Goal: Consume media (video, audio): Consume media (video, audio)

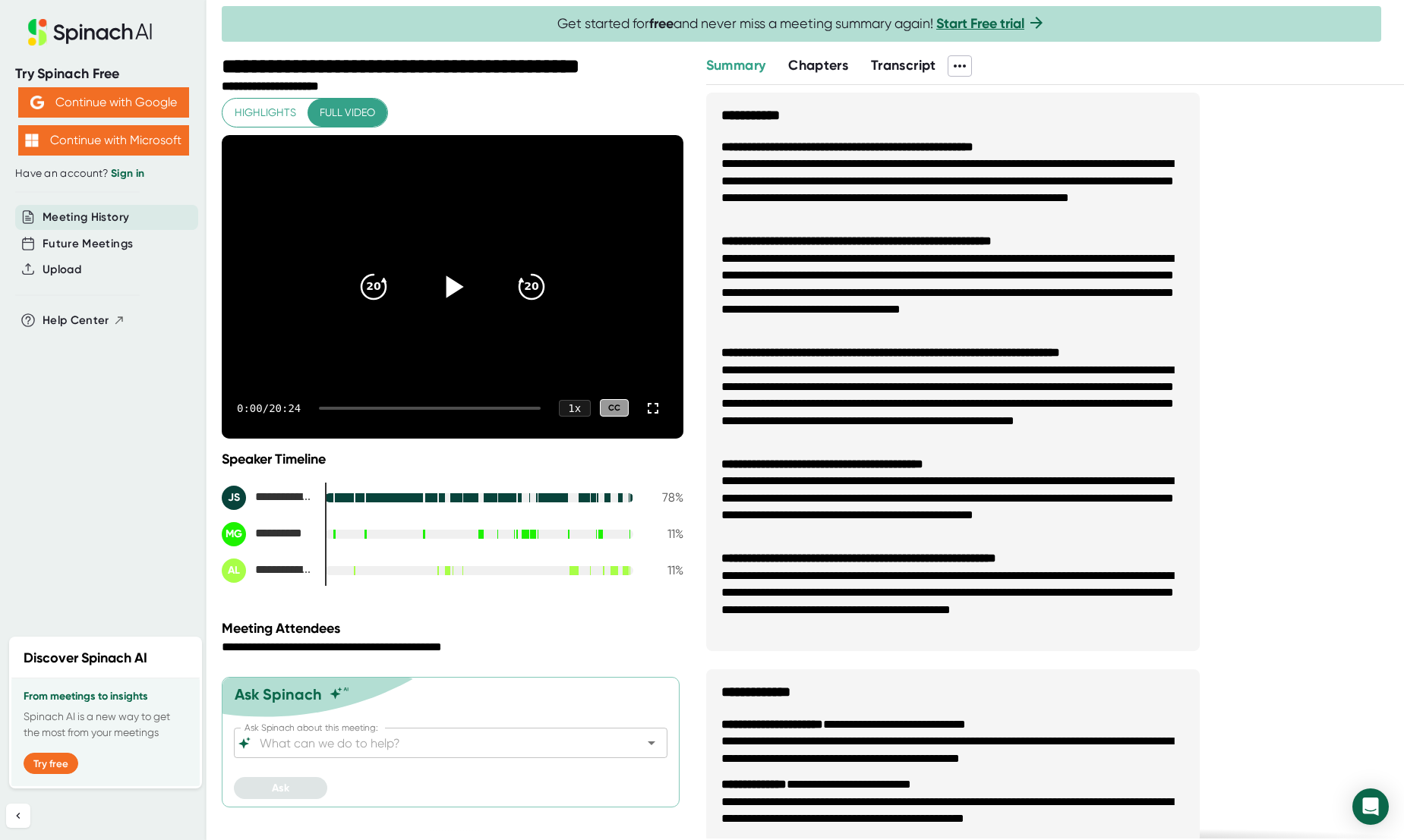
click at [454, 296] on icon at bounding box center [452, 286] width 38 height 38
click at [652, 404] on icon at bounding box center [653, 409] width 18 height 18
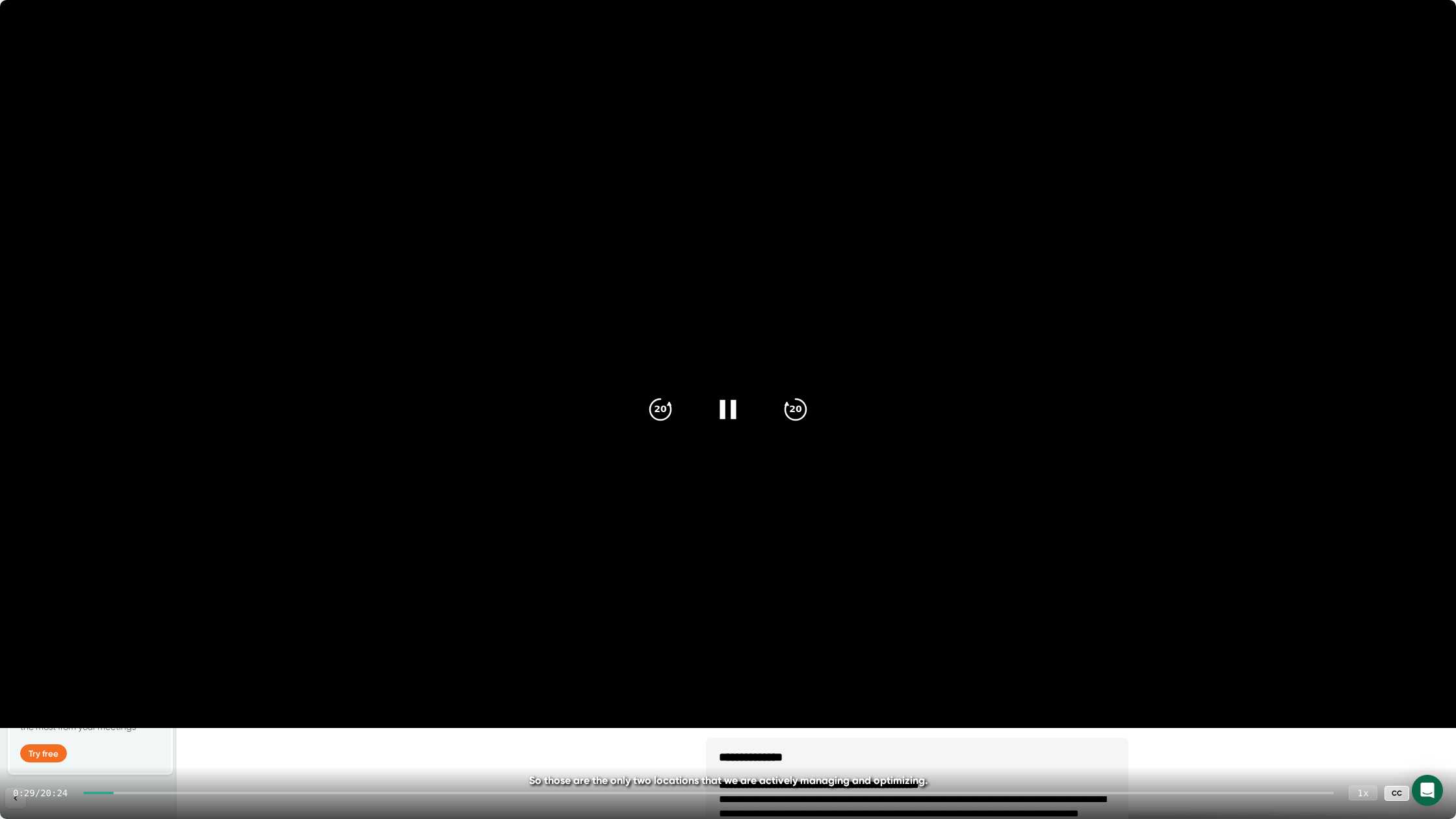
click at [1201, 719] on div "1 x" at bounding box center [1363, 792] width 29 height 15
click at [1201, 719] on icon at bounding box center [1429, 793] width 15 height 15
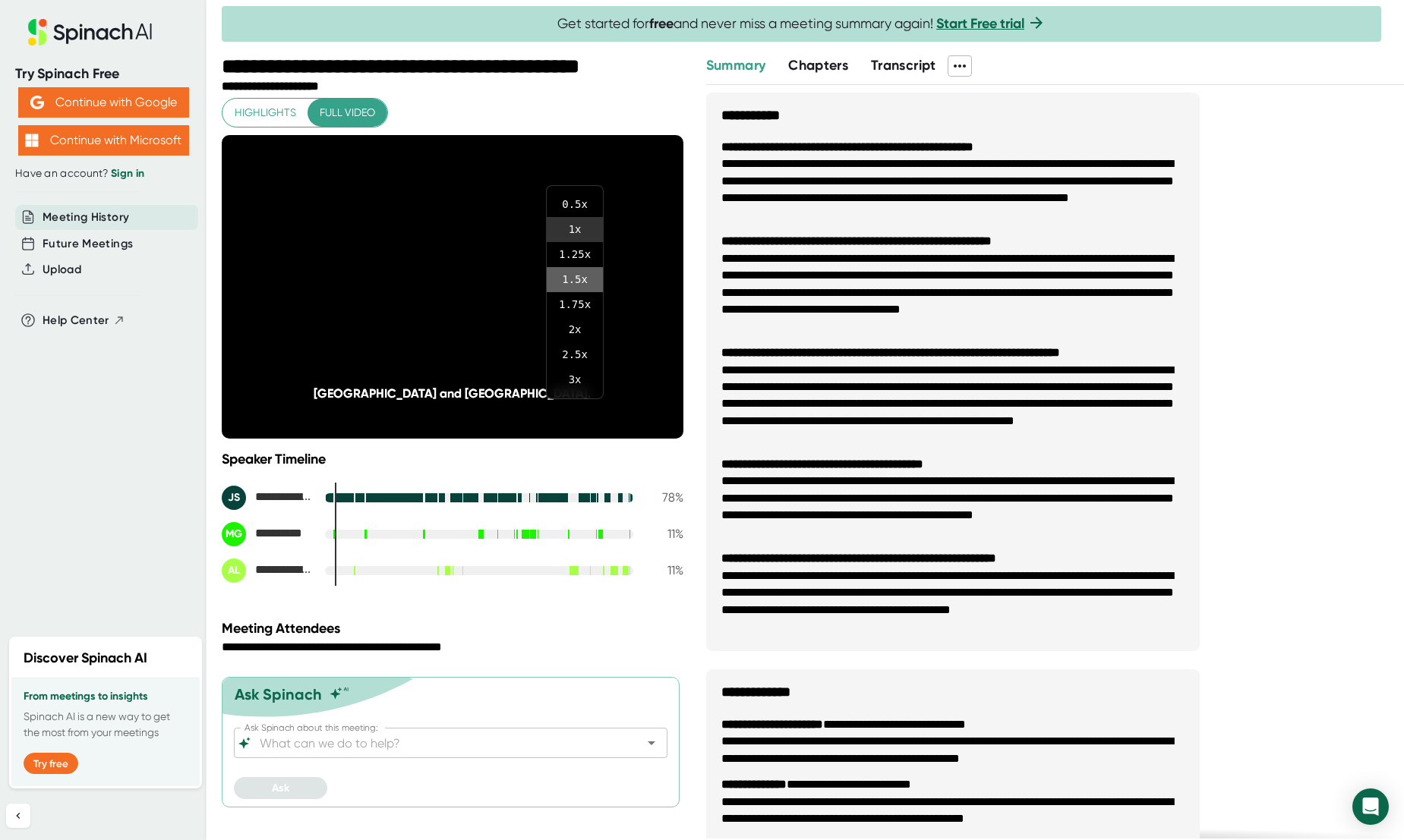
click at [577, 283] on li "1.5 x" at bounding box center [574, 279] width 57 height 25
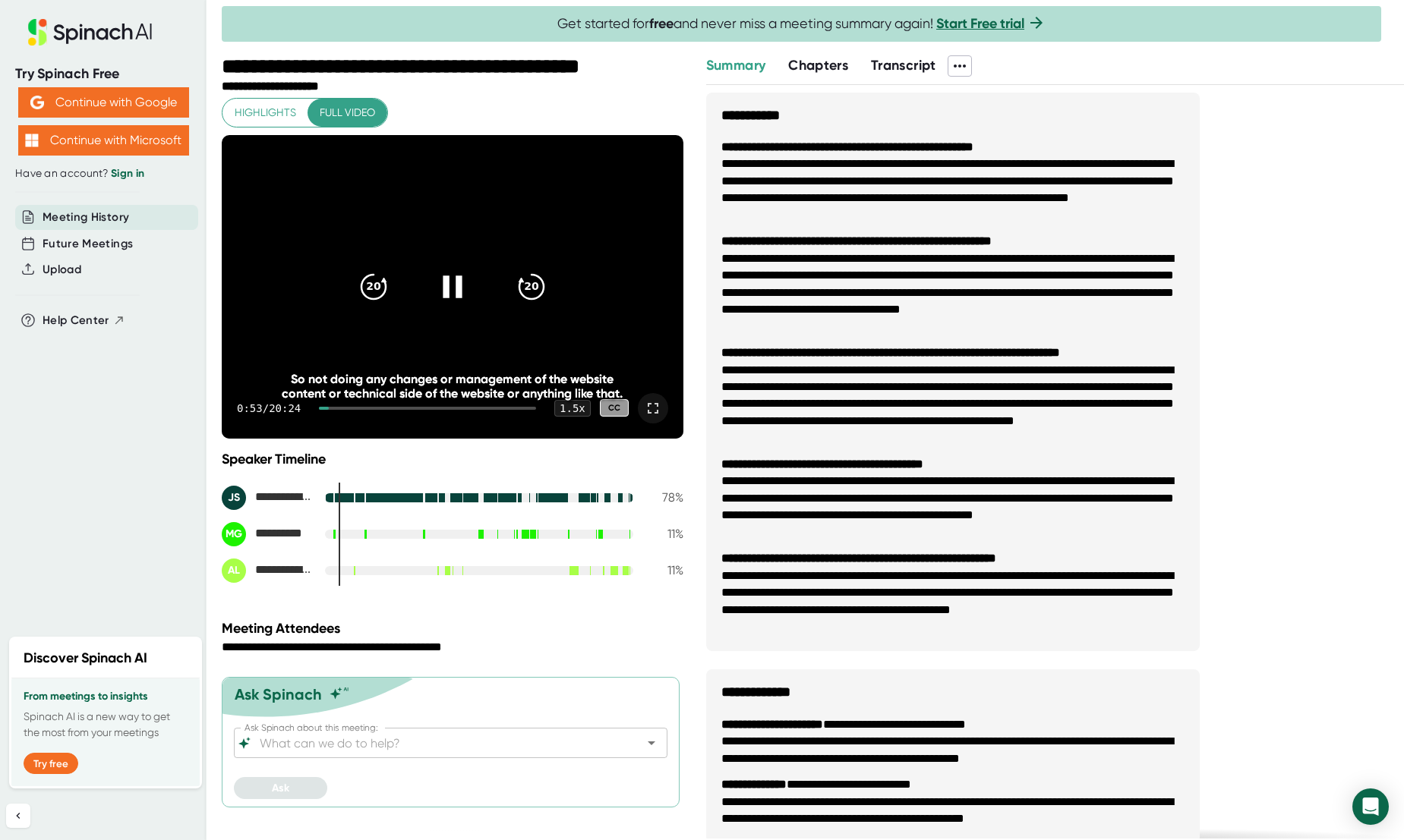
click at [657, 406] on icon at bounding box center [653, 409] width 18 height 18
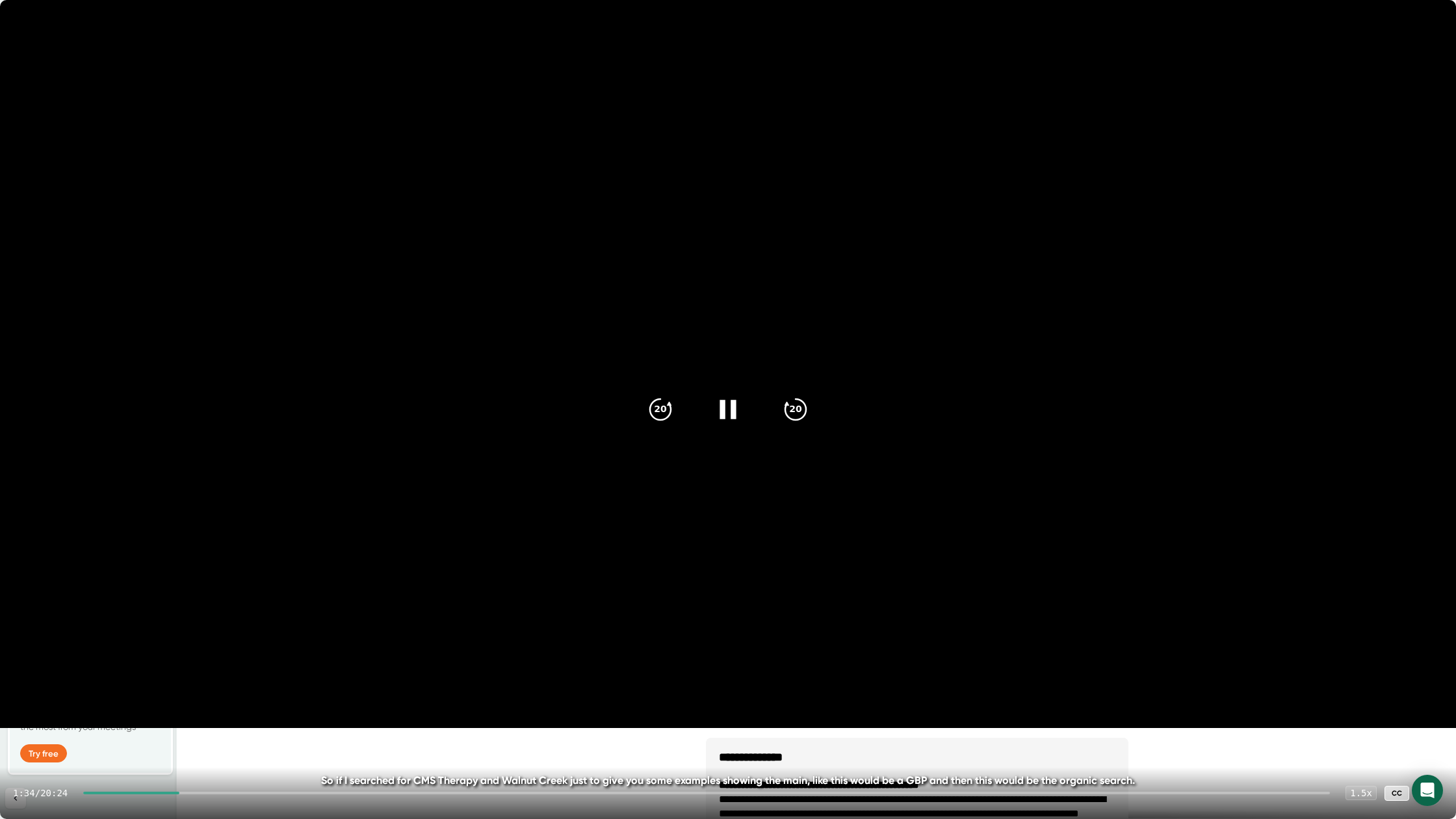
click at [260, 719] on div "1:34 / 20:24 1.5 x CC" at bounding box center [728, 793] width 1456 height 52
click at [271, 719] on div at bounding box center [707, 793] width 1246 height 3
click at [791, 404] on icon "20" at bounding box center [796, 410] width 32 height 32
click at [802, 407] on icon "20" at bounding box center [796, 410] width 32 height 32
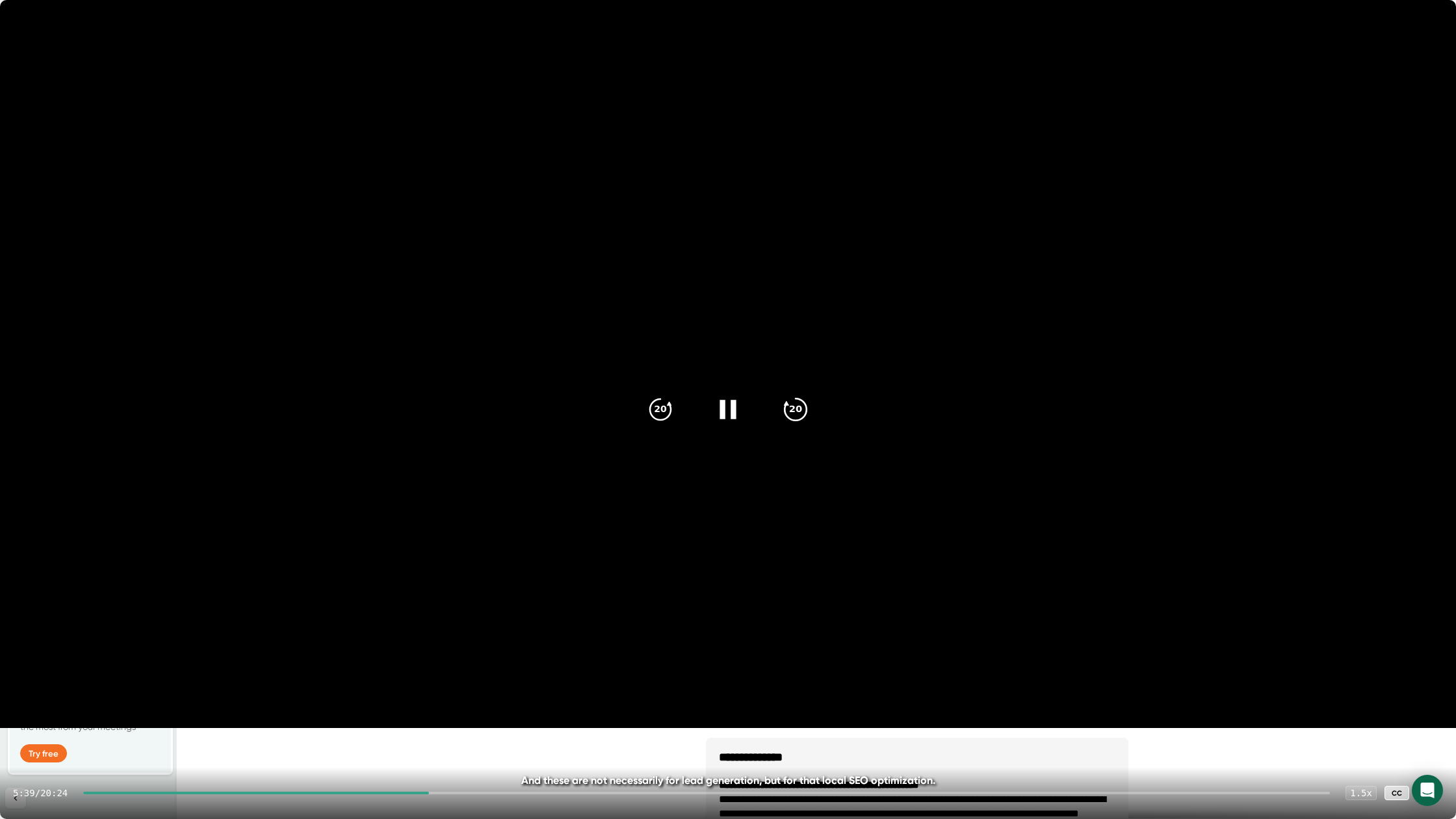
click at [800, 409] on icon "20" at bounding box center [796, 410] width 32 height 32
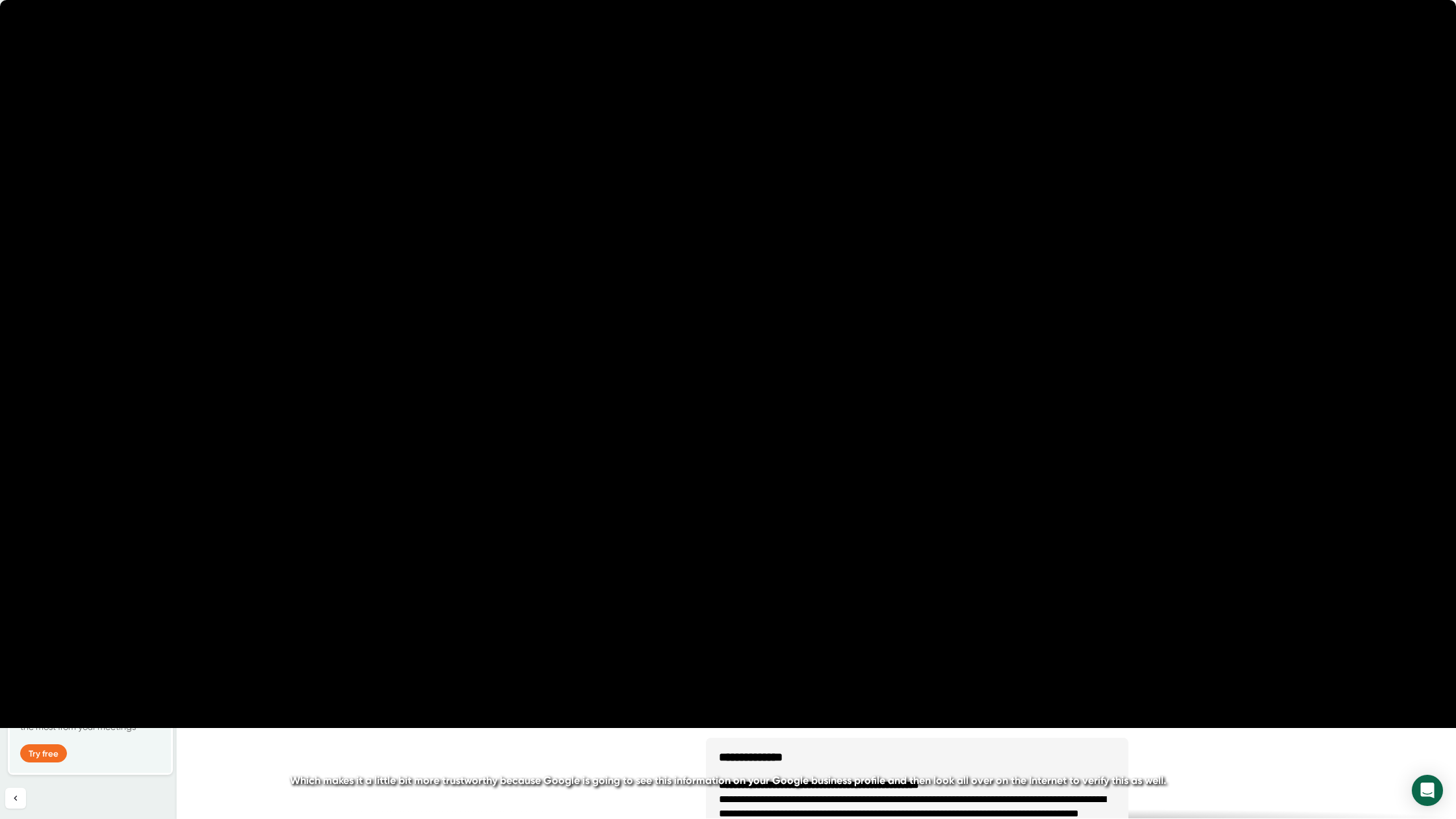
click at [800, 409] on icon "20" at bounding box center [796, 410] width 32 height 32
click at [799, 410] on icon "20" at bounding box center [796, 410] width 32 height 32
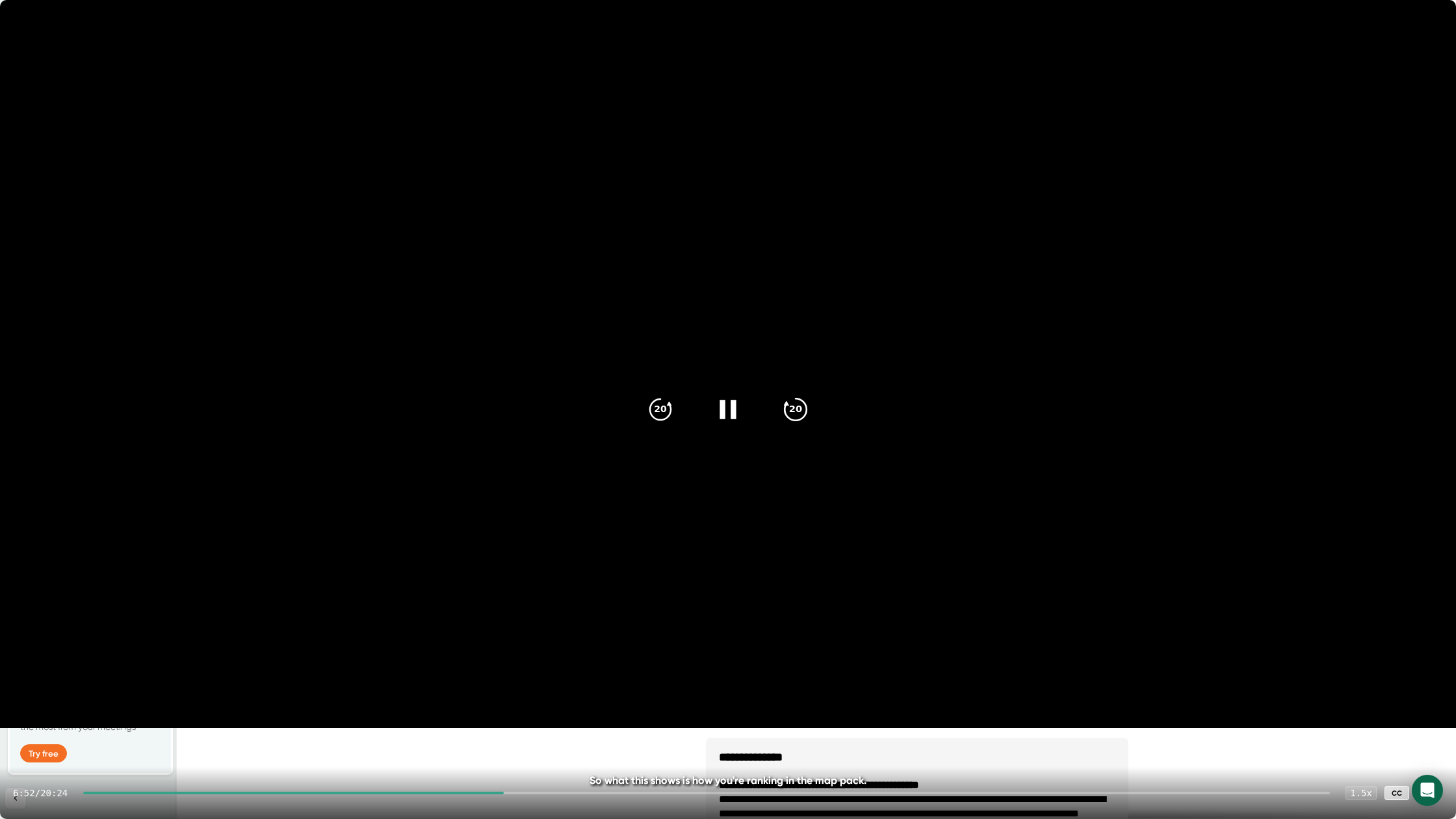
click at [799, 416] on icon "20" at bounding box center [796, 410] width 32 height 32
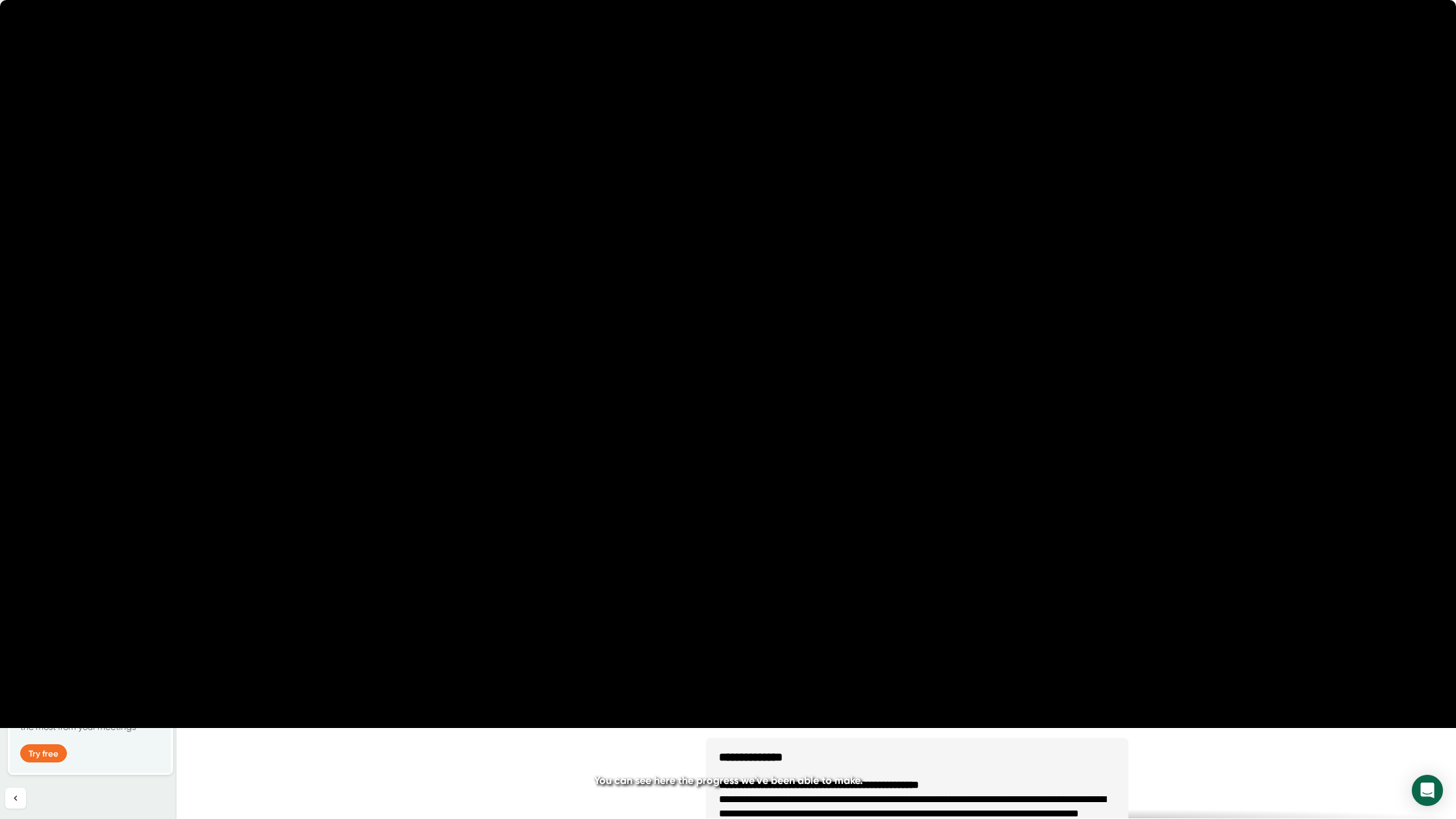
click at [799, 416] on icon "20" at bounding box center [796, 410] width 32 height 32
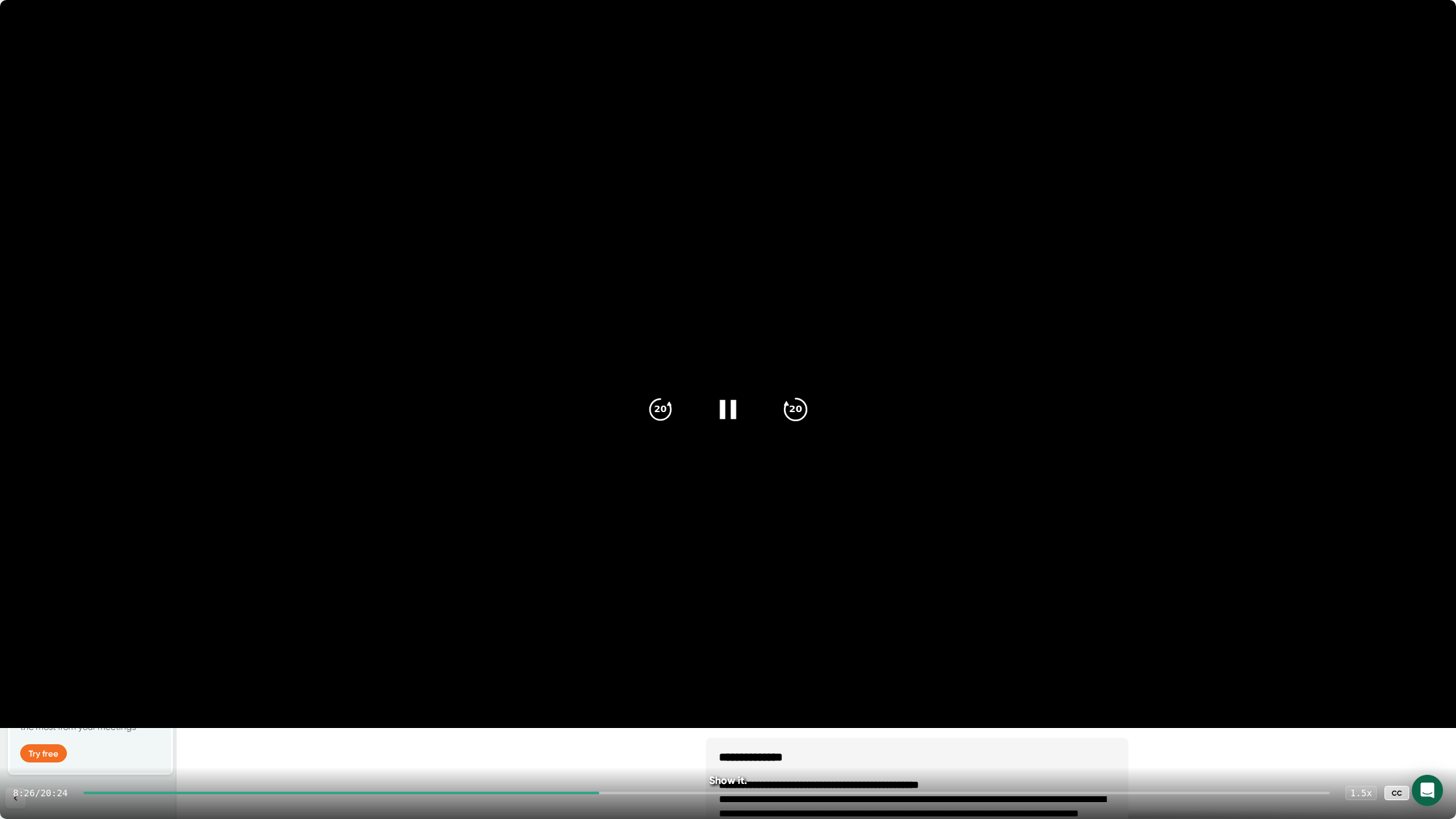
click at [801, 414] on icon "20" at bounding box center [796, 410] width 32 height 32
click at [802, 413] on icon "20" at bounding box center [796, 410] width 32 height 32
click at [803, 413] on icon "20" at bounding box center [796, 410] width 32 height 32
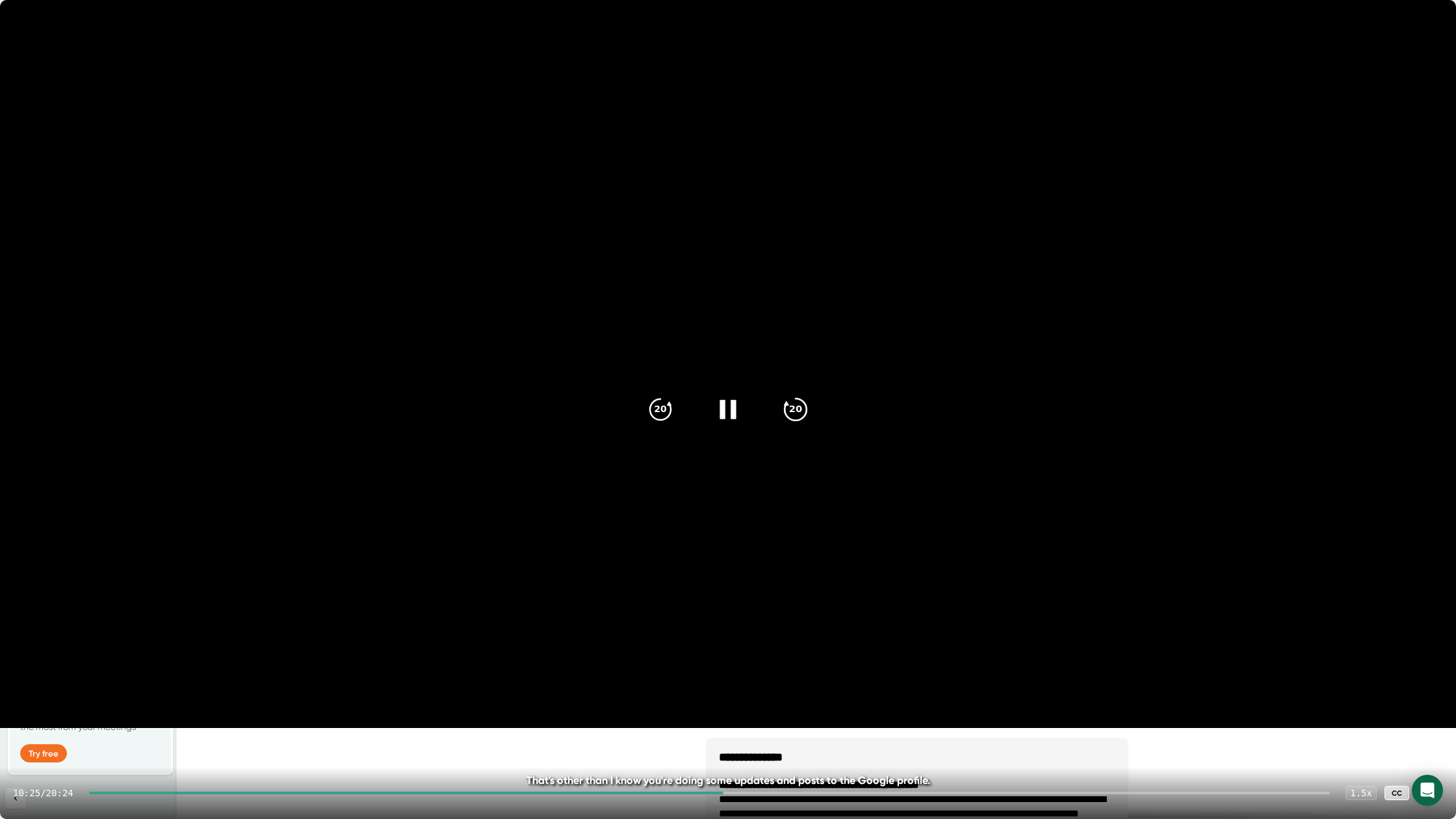
click at [805, 412] on icon "20" at bounding box center [796, 410] width 32 height 32
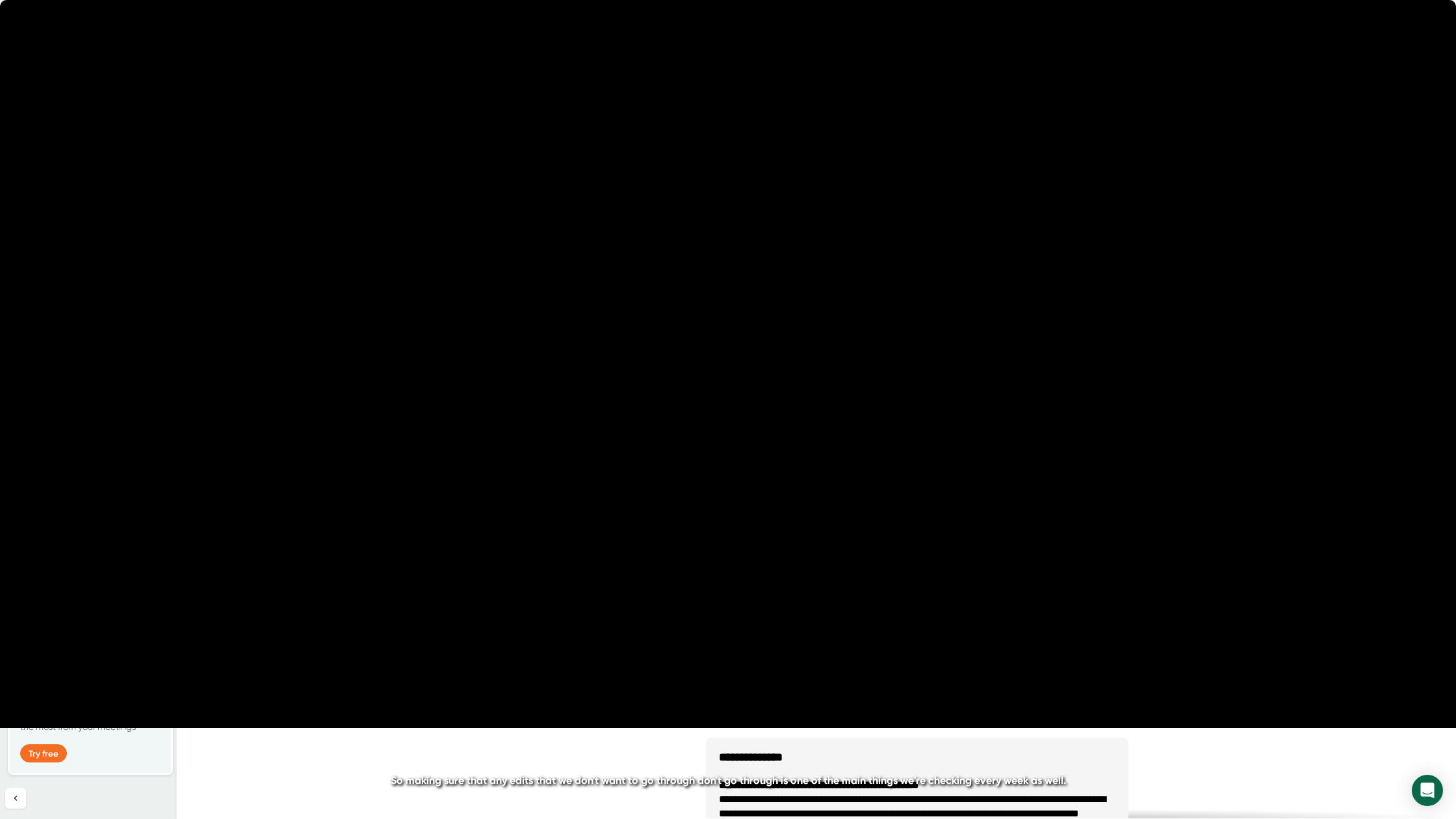
click at [805, 412] on icon "20" at bounding box center [796, 410] width 32 height 32
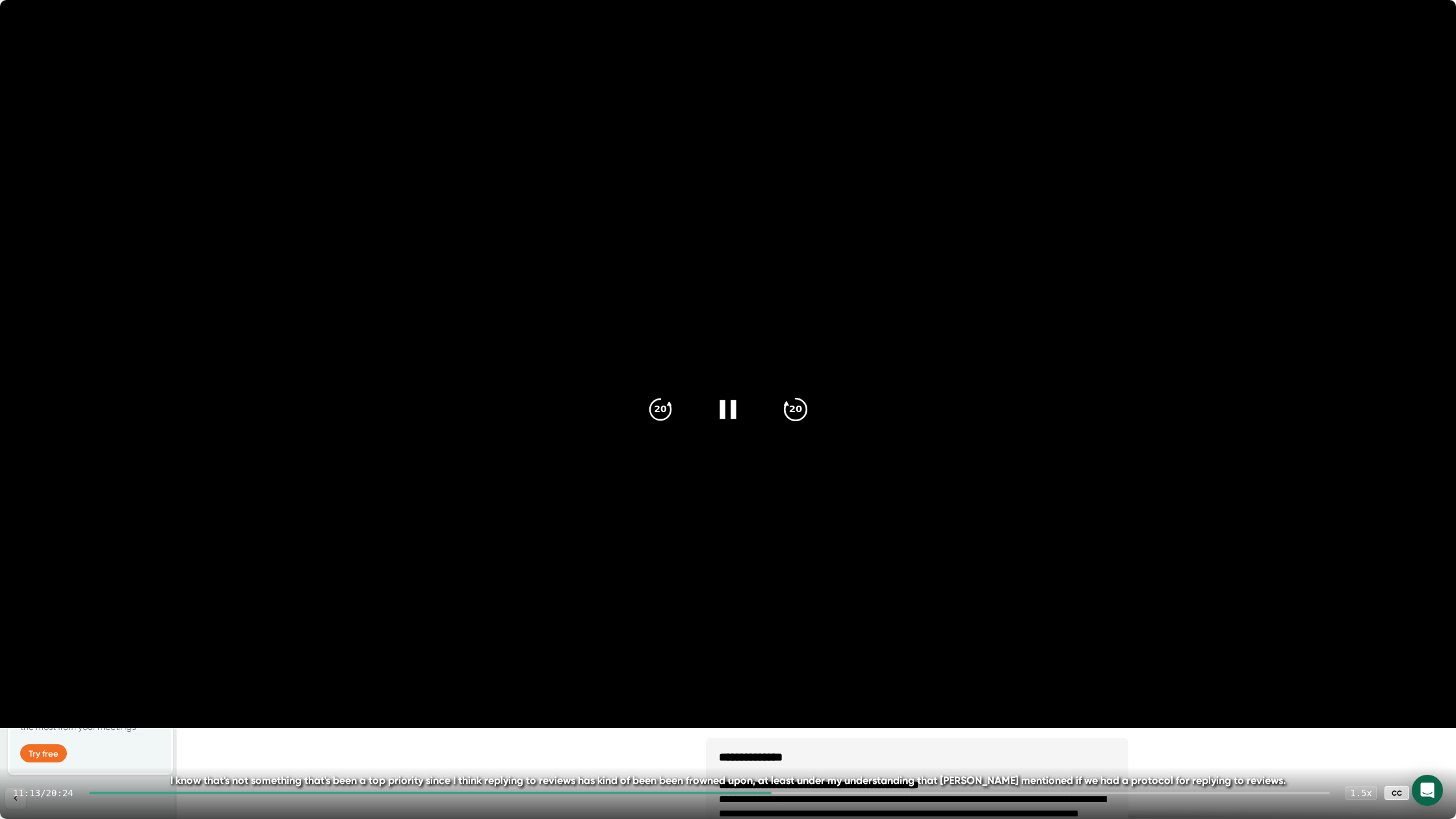
click at [809, 410] on div "20" at bounding box center [796, 410] width 55 height 55
click at [798, 410] on icon "20" at bounding box center [796, 410] width 32 height 32
click at [797, 410] on icon "20" at bounding box center [796, 410] width 32 height 32
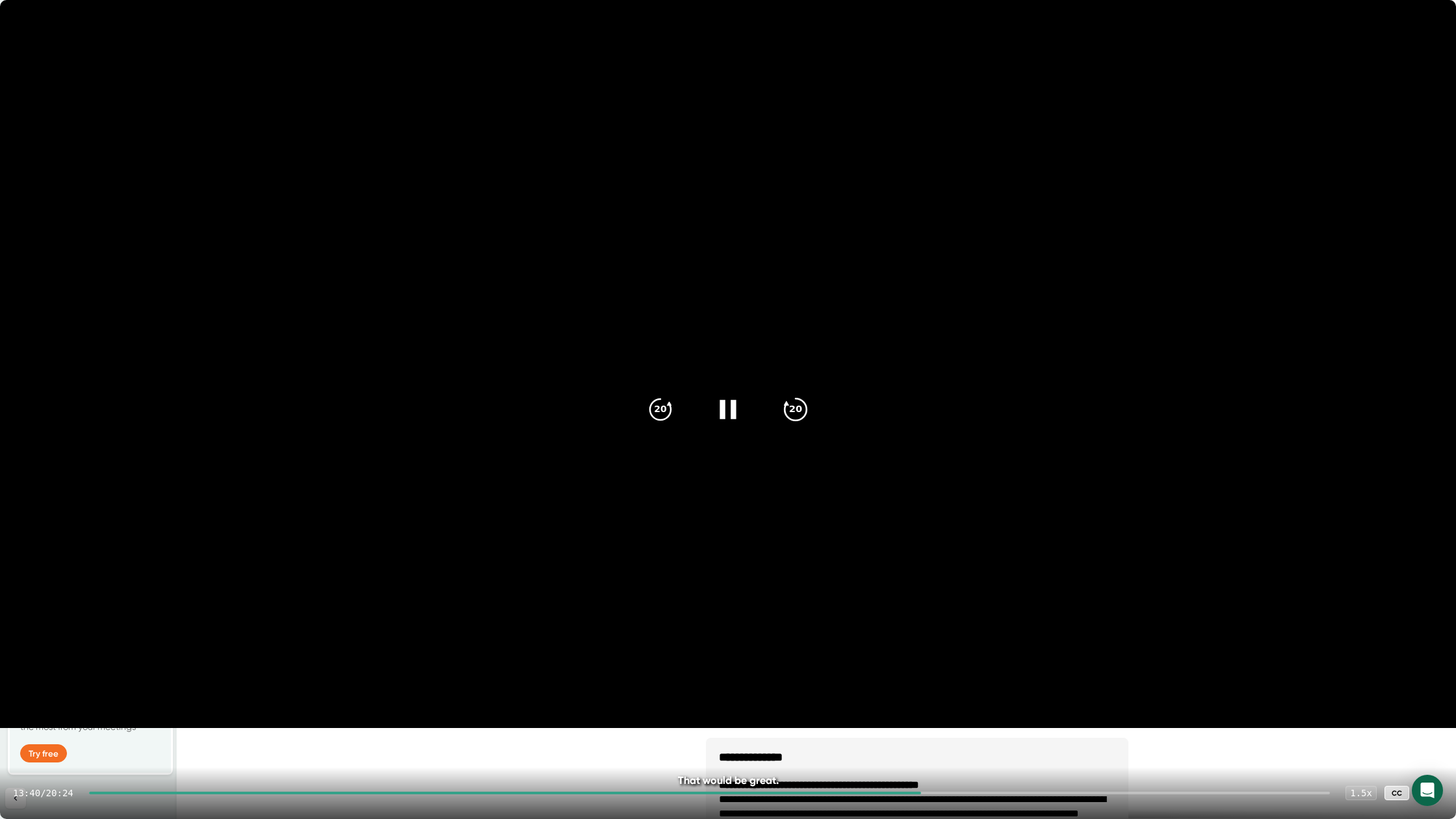
click at [797, 410] on icon "20" at bounding box center [796, 410] width 32 height 32
click at [796, 407] on icon "20" at bounding box center [796, 410] width 32 height 32
click at [793, 410] on icon "20" at bounding box center [796, 410] width 32 height 32
click at [794, 412] on icon "20" at bounding box center [796, 410] width 32 height 32
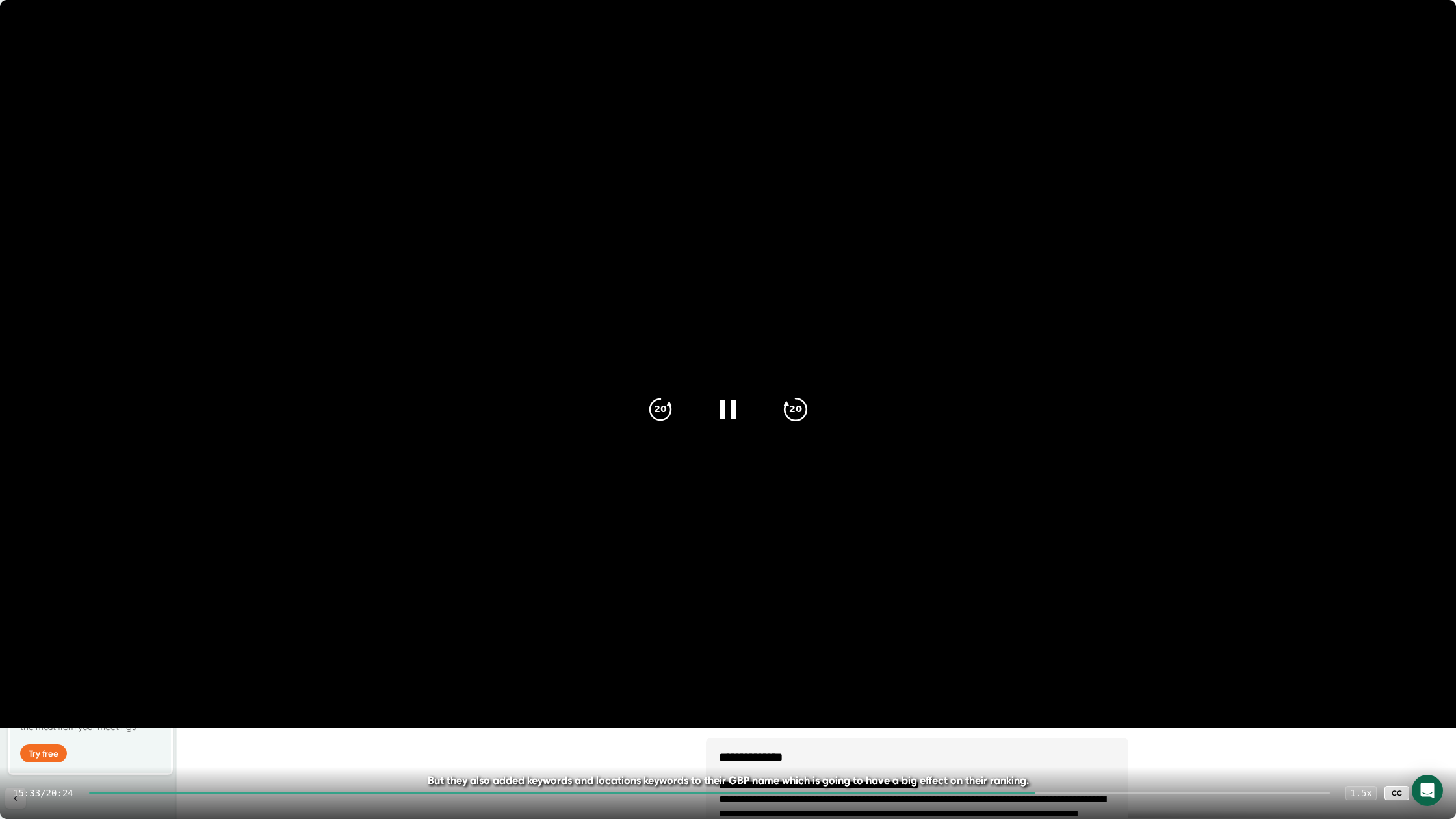
click at [796, 409] on icon "20" at bounding box center [796, 410] width 32 height 32
click at [794, 410] on icon "20" at bounding box center [796, 410] width 32 height 32
click at [790, 408] on icon "20" at bounding box center [796, 410] width 32 height 32
click at [796, 414] on icon "20" at bounding box center [796, 410] width 32 height 32
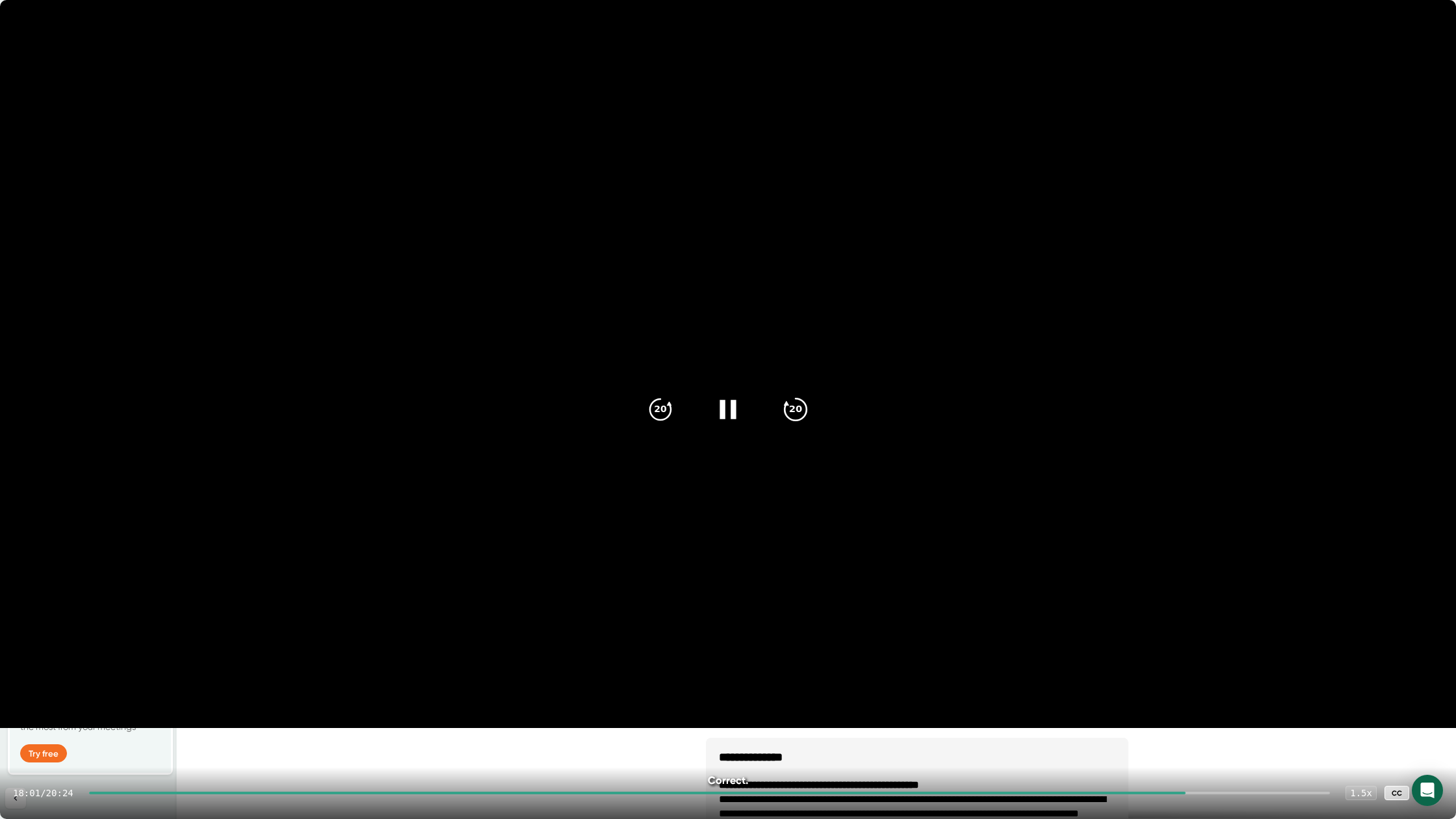
click at [791, 413] on icon "20" at bounding box center [796, 410] width 32 height 32
click at [1201, 719] on icon at bounding box center [1429, 793] width 15 height 15
